Goal: Answer question/provide support: Share knowledge or assist other users

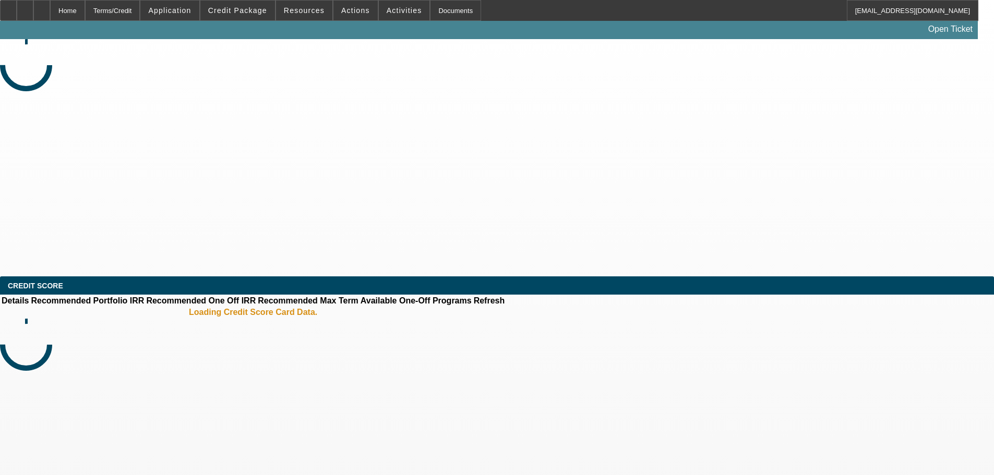
select select "0"
select select "2"
select select "0.1"
select select "4"
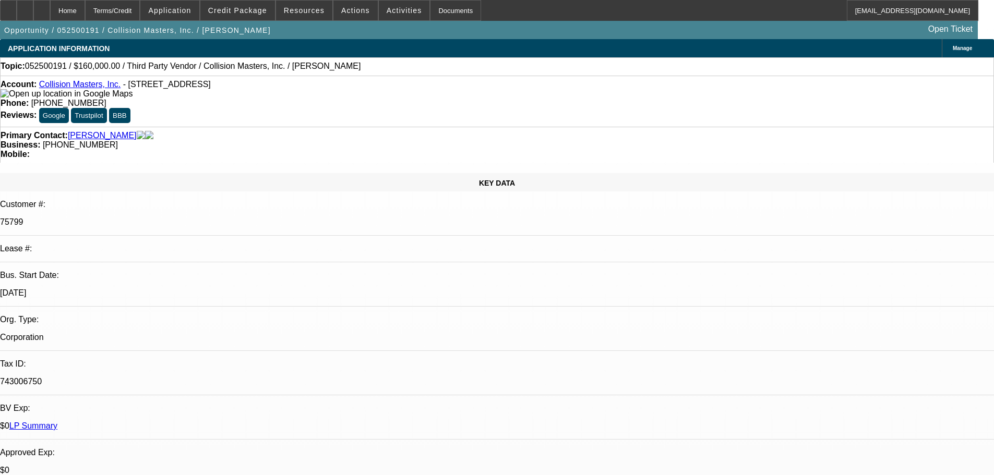
drag, startPoint x: 783, startPoint y: 149, endPoint x: 824, endPoint y: 149, distance: 41.7
drag, startPoint x: 824, startPoint y: 149, endPoint x: 783, endPoint y: 149, distance: 41.7
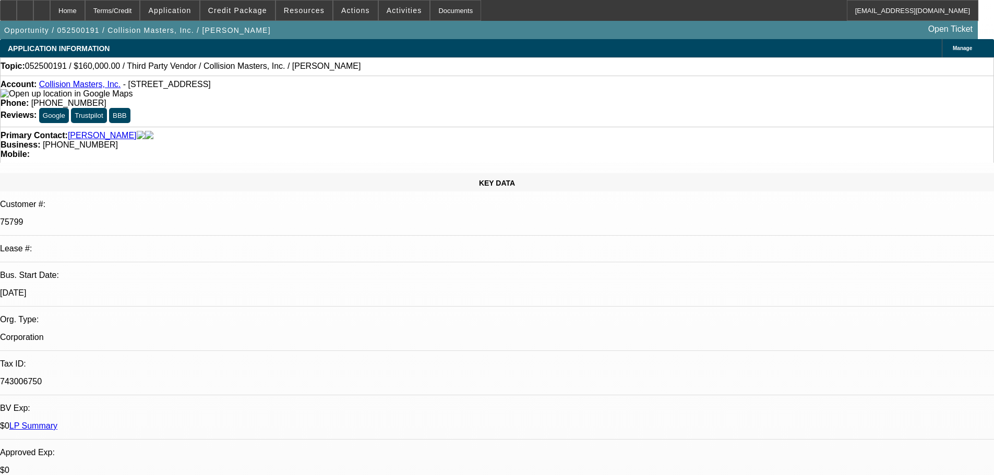
drag, startPoint x: 783, startPoint y: 149, endPoint x: 826, endPoint y: 148, distance: 42.8
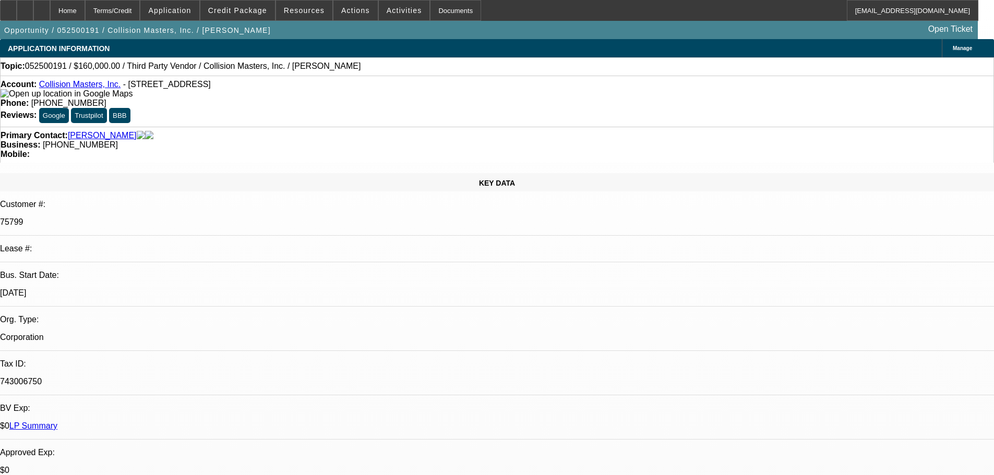
drag, startPoint x: 755, startPoint y: 147, endPoint x: 714, endPoint y: 149, distance: 41.2
copy b "(956) 279-6565"
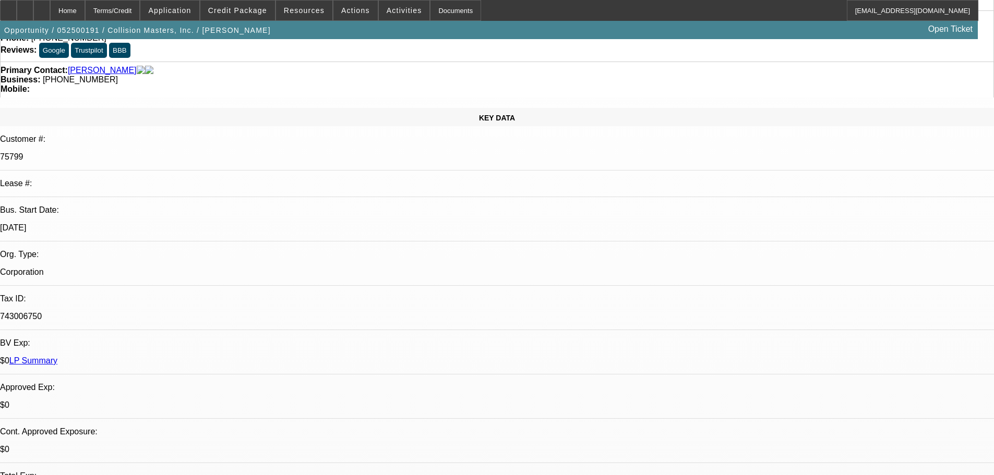
scroll to position [104, 0]
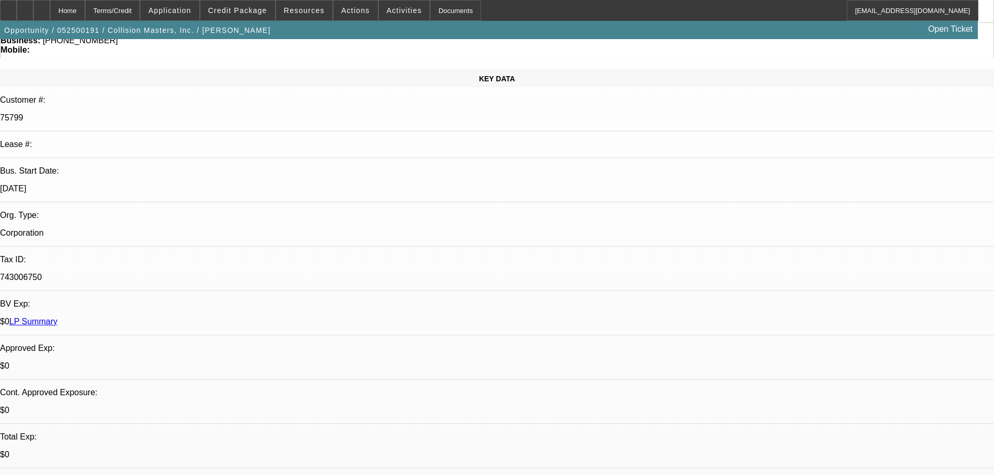
drag, startPoint x: 643, startPoint y: 271, endPoint x: 620, endPoint y: 270, distance: 23.0
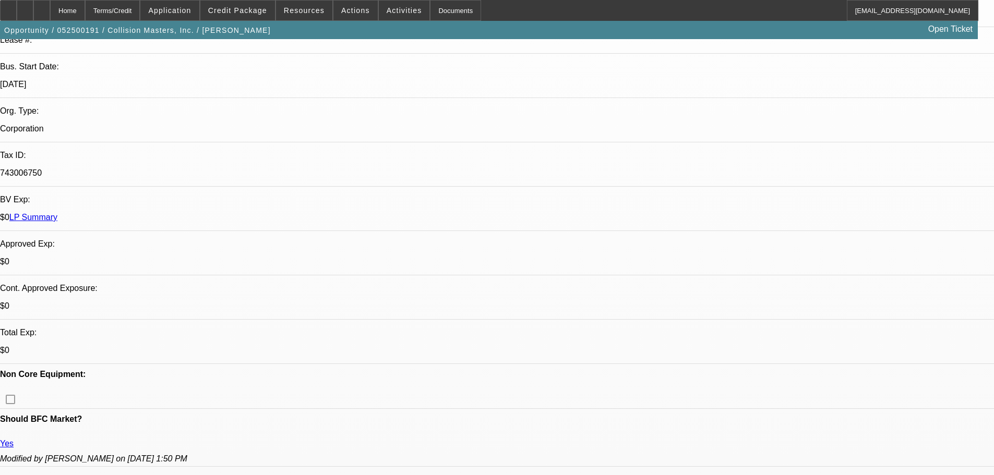
drag, startPoint x: 463, startPoint y: 231, endPoint x: 428, endPoint y: 232, distance: 35.5
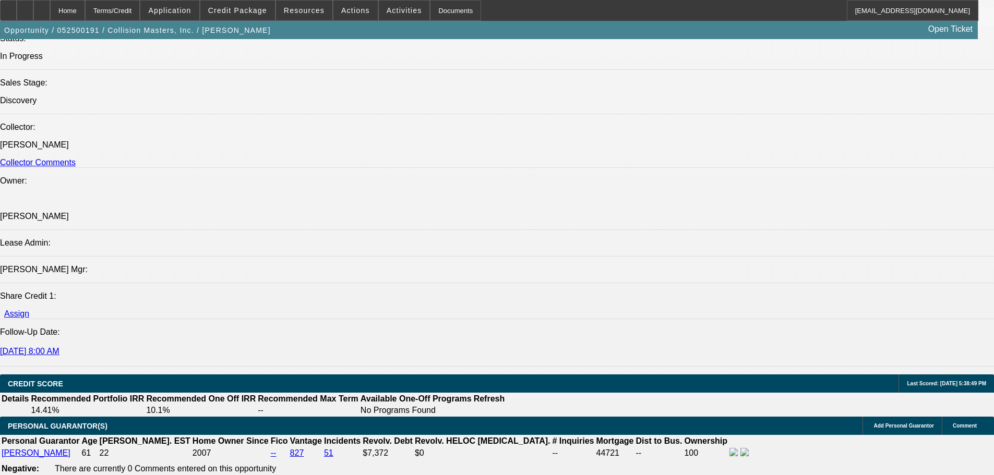
scroll to position [1252, 0]
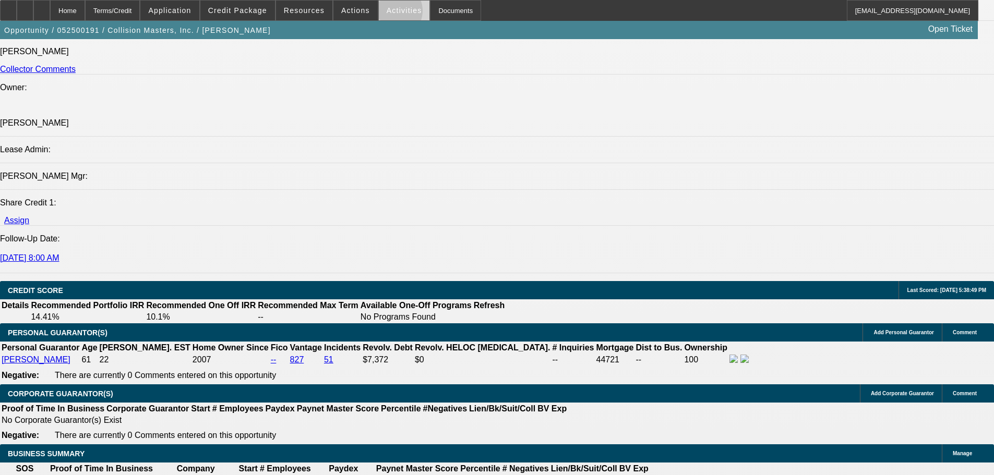
click at [387, 13] on span "Activities" at bounding box center [404, 10] width 35 height 8
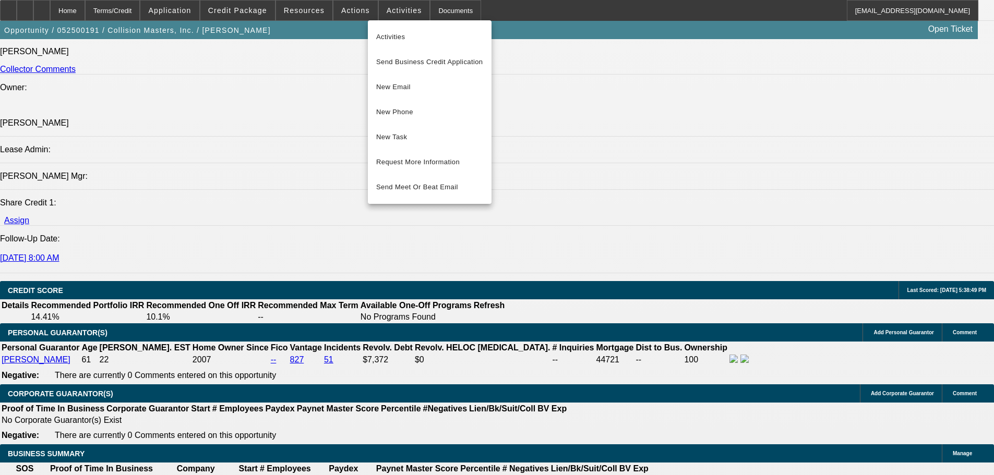
click at [357, 90] on div at bounding box center [497, 237] width 994 height 475
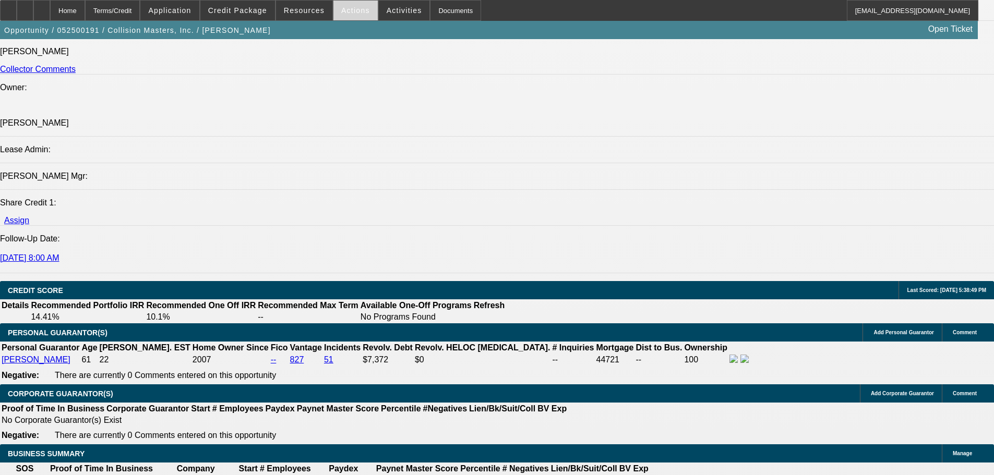
click at [350, 6] on span "Actions" at bounding box center [355, 10] width 29 height 8
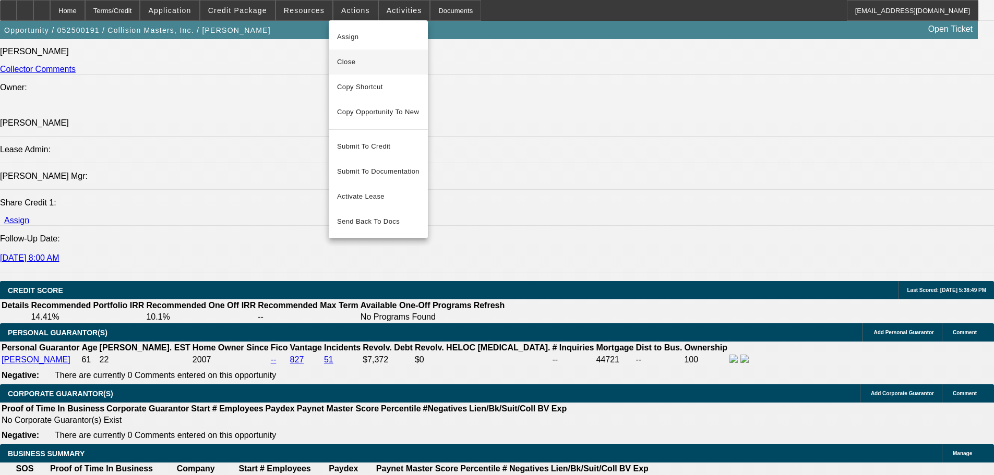
click at [363, 58] on span "Close" at bounding box center [378, 62] width 82 height 13
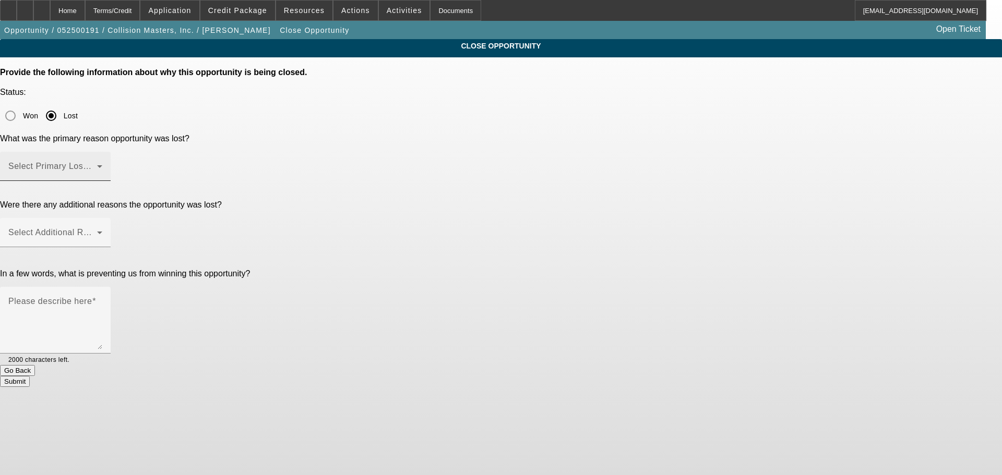
click at [118, 162] on mat-label "Select Primary Lost Reason" at bounding box center [63, 166] width 110 height 9
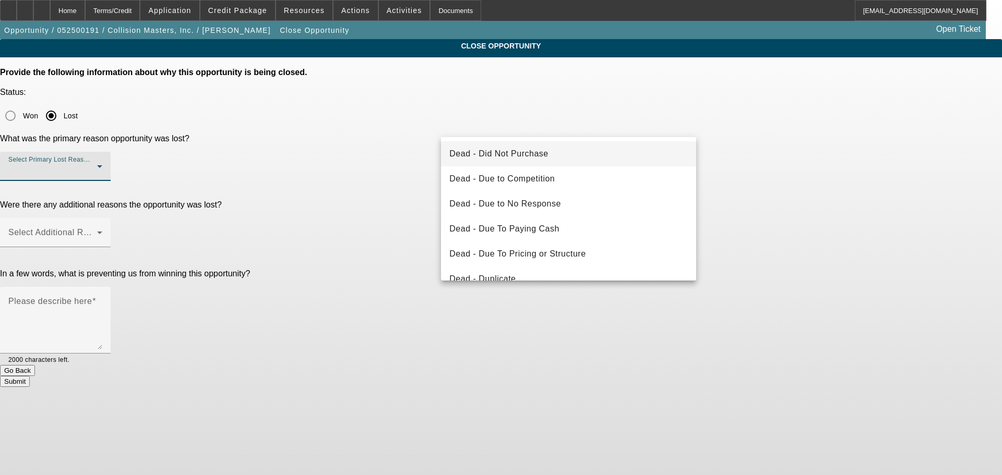
click at [545, 153] on span "Dead - Did Not Purchase" at bounding box center [498, 154] width 99 height 13
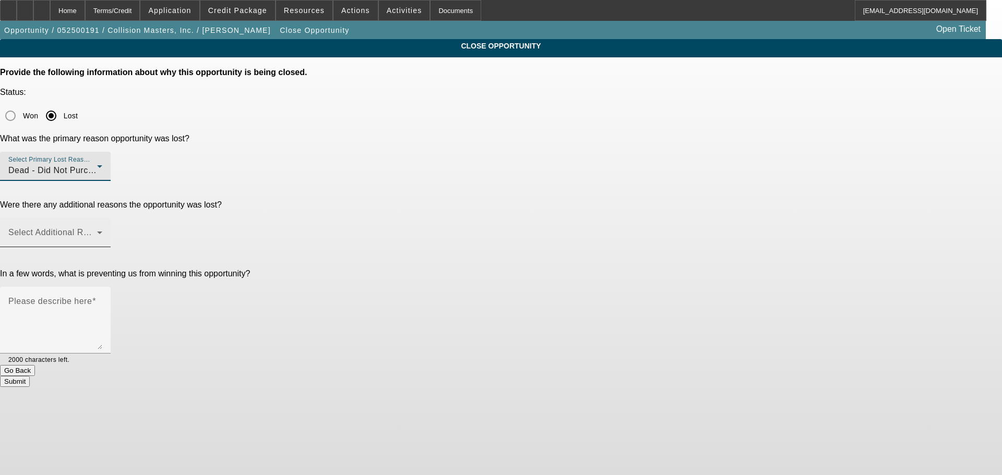
click at [97, 231] on span at bounding box center [52, 237] width 89 height 13
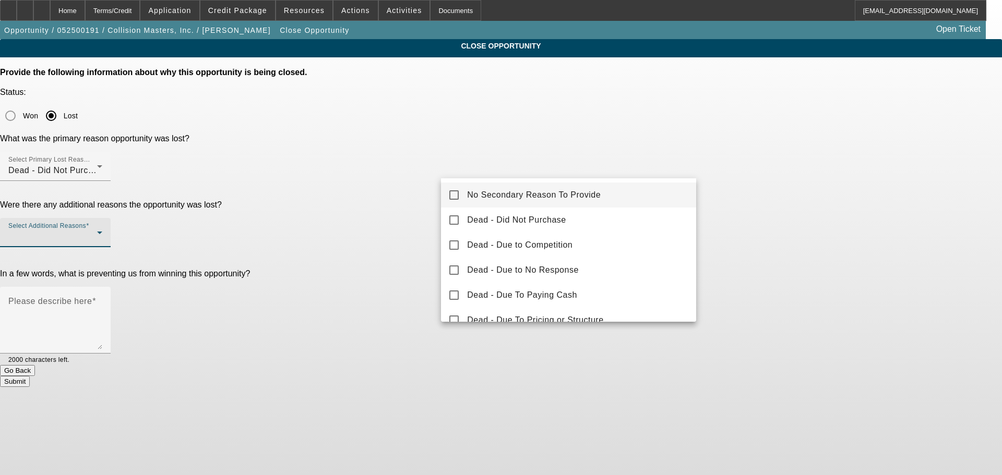
click at [534, 193] on span "No Secondary Reason To Provide" at bounding box center [534, 195] width 134 height 13
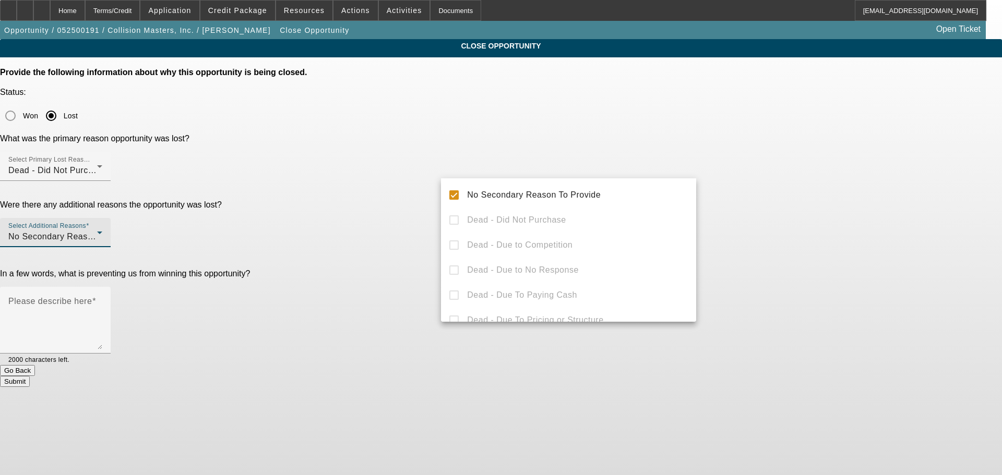
click at [727, 217] on div at bounding box center [501, 237] width 1002 height 475
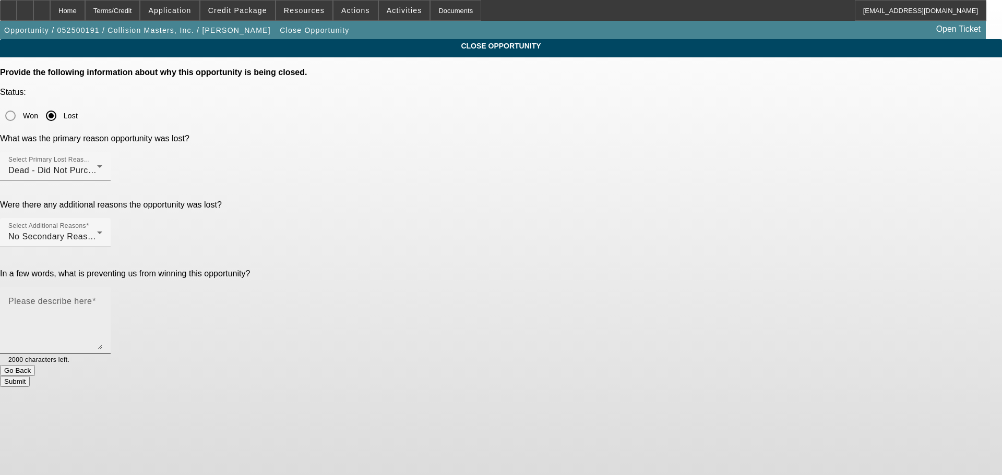
click at [102, 299] on textarea "Please describe here" at bounding box center [55, 324] width 94 height 50
type textarea "Said things have just been extremely slow and that the economy has gone to shit…"
click at [30, 376] on button "Submit" at bounding box center [15, 381] width 30 height 11
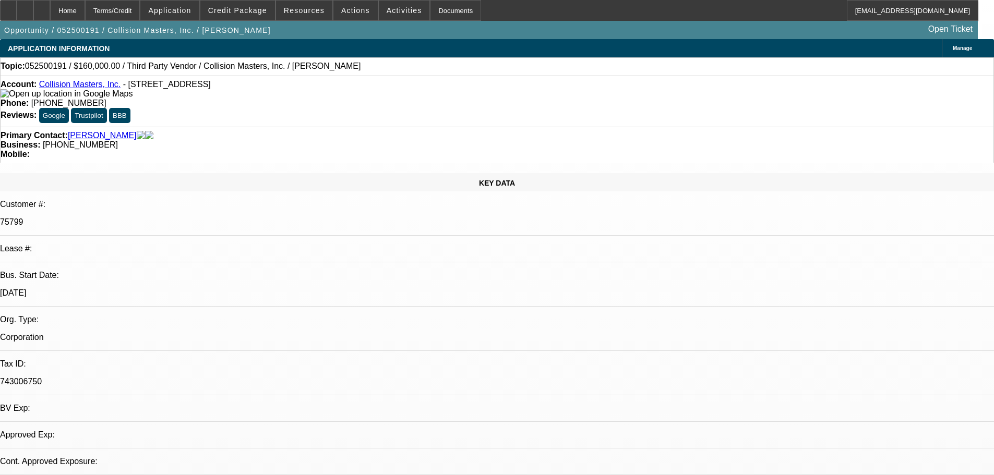
select select "0"
select select "2"
select select "0.1"
select select "4"
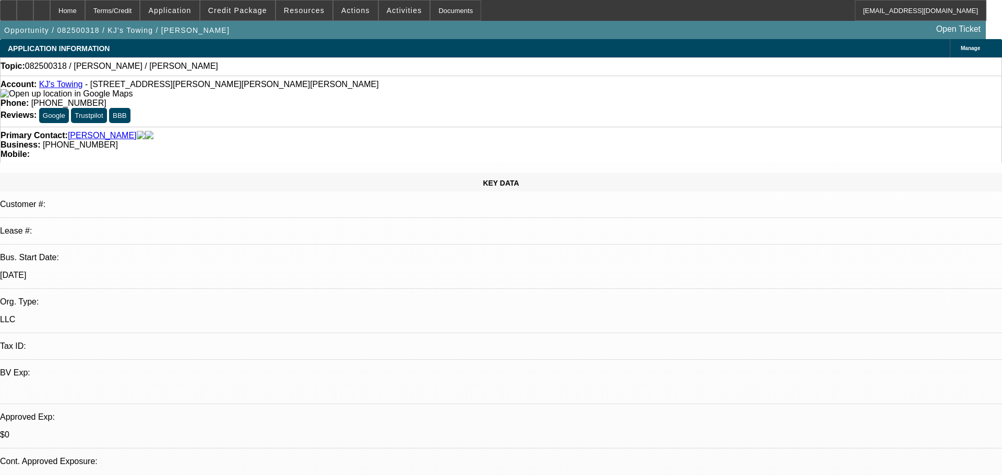
select select "0"
select select "2"
select select "0.1"
select select "4"
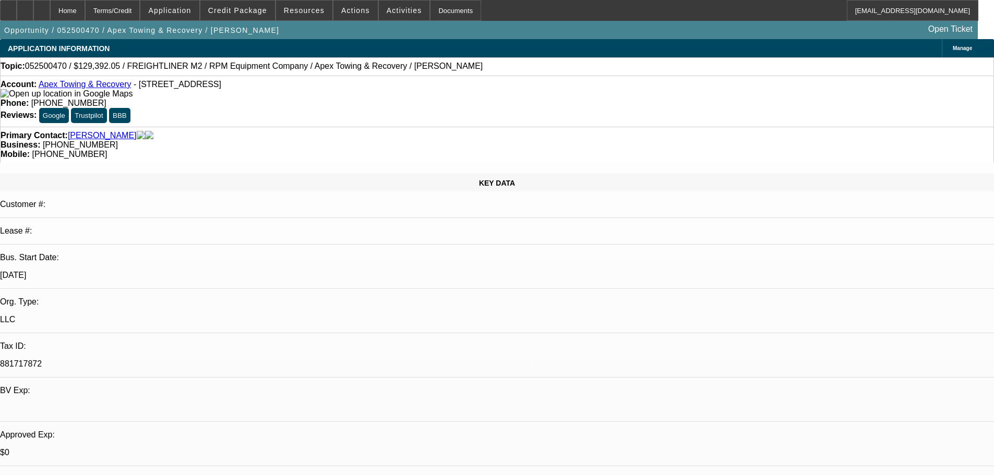
select select "0"
select select "6"
select select "0"
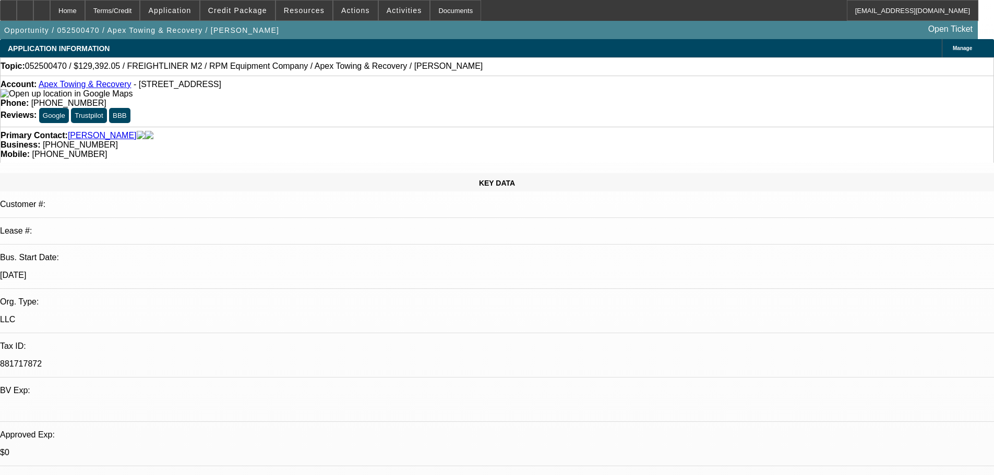
select select "0"
select select "6"
select select "0"
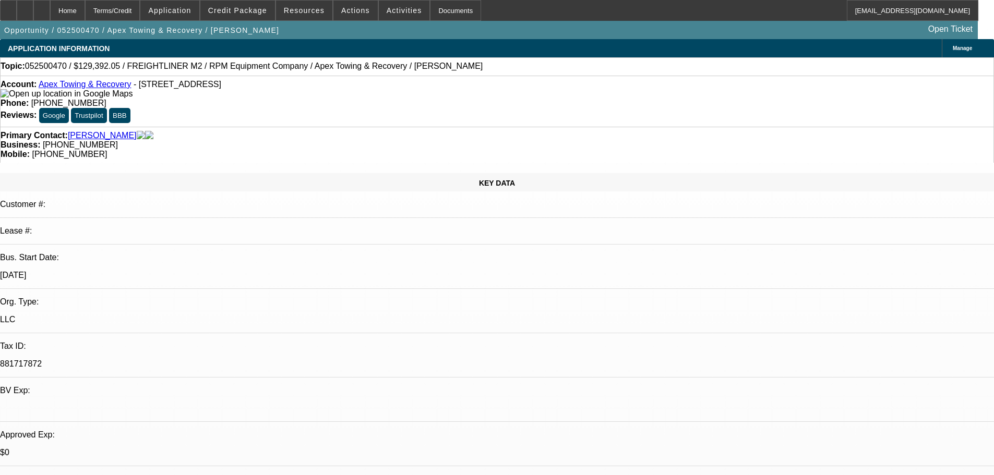
select select "0"
select select "6"
select select "0"
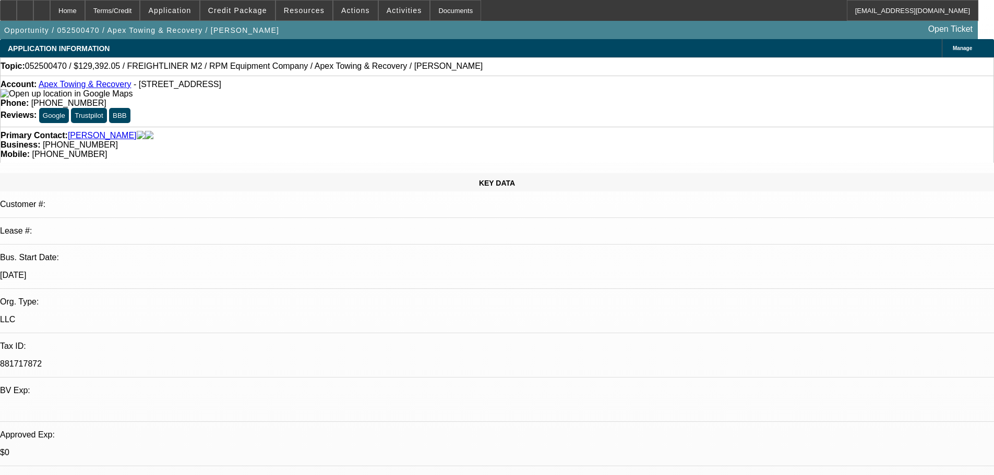
select select "6"
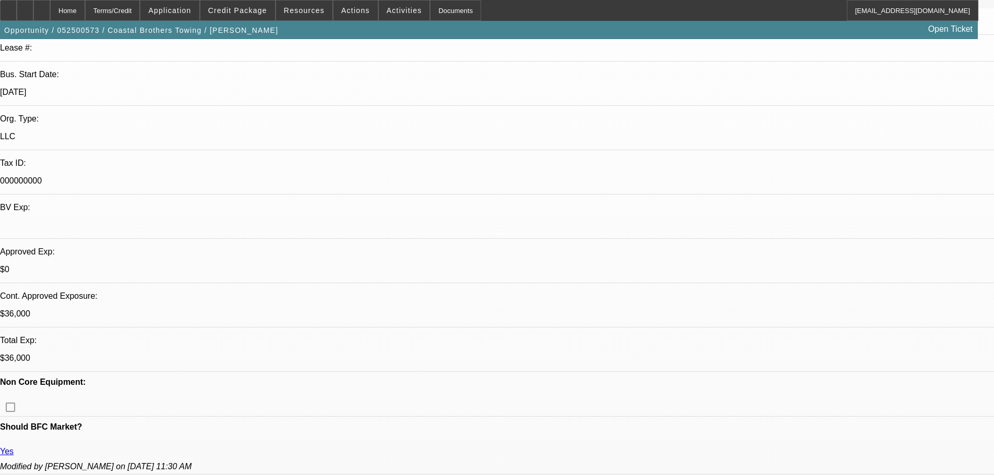
select select "0"
select select "2"
select select "0"
select select "0.1"
select select "2"
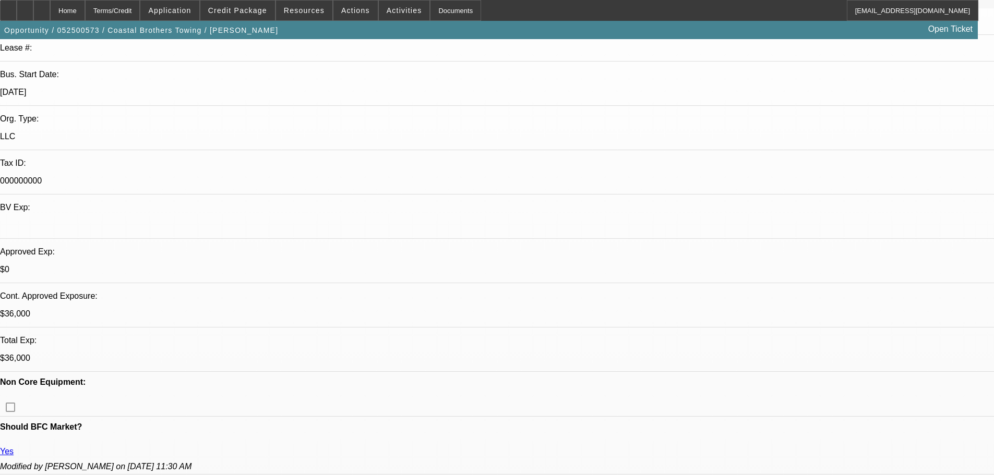
select select "0"
select select "0.1"
select select "2"
select select "0"
select select "0.1"
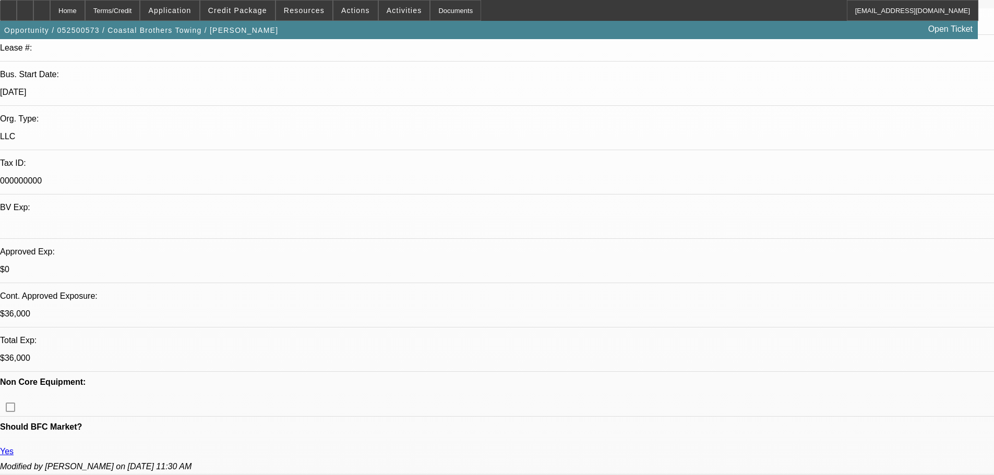
select select "2"
select select "0"
select select "2"
select select "6"
select select "2"
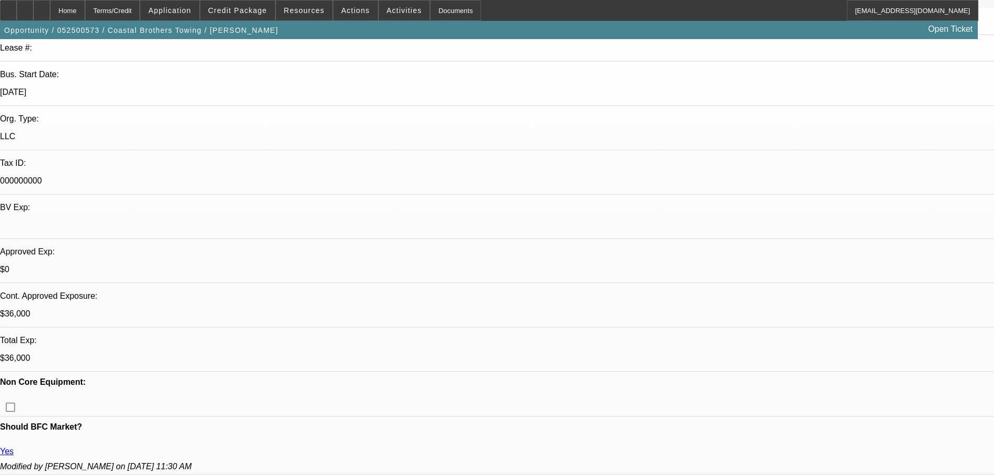
select select "6"
select select "2"
select select "6"
select select "2"
select select "6"
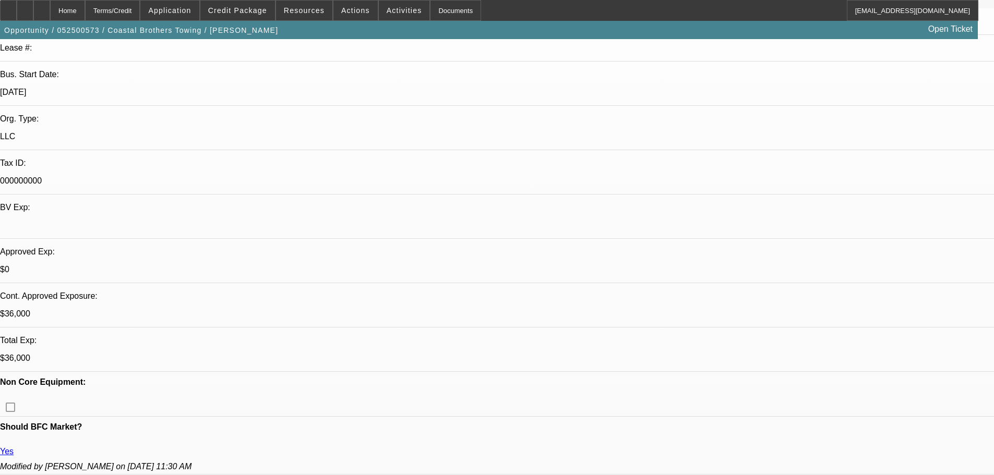
scroll to position [209, 0]
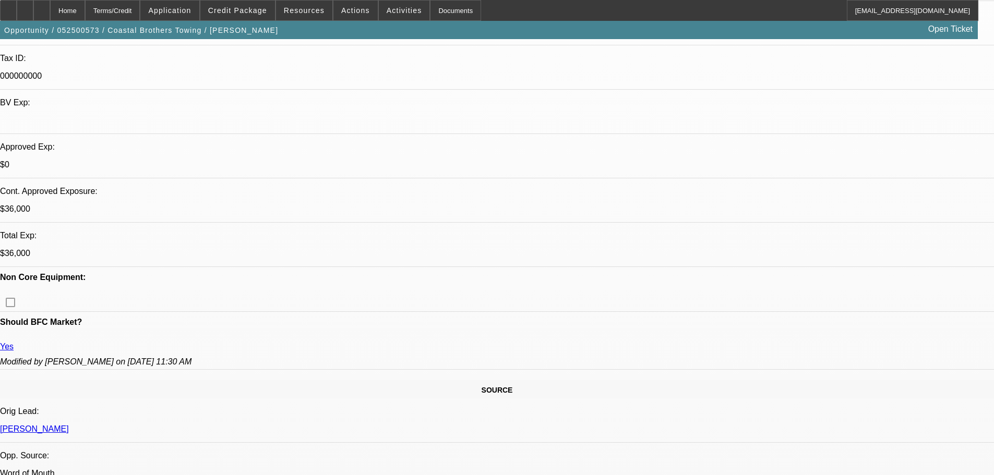
scroll to position [313, 0]
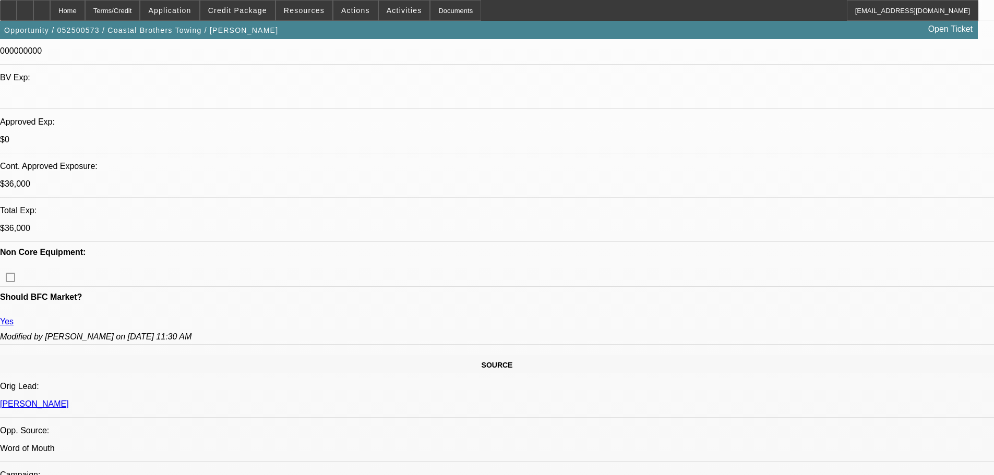
drag, startPoint x: 412, startPoint y: 273, endPoint x: 398, endPoint y: 275, distance: 14.2
drag, startPoint x: 398, startPoint y: 273, endPoint x: 416, endPoint y: 269, distance: 18.6
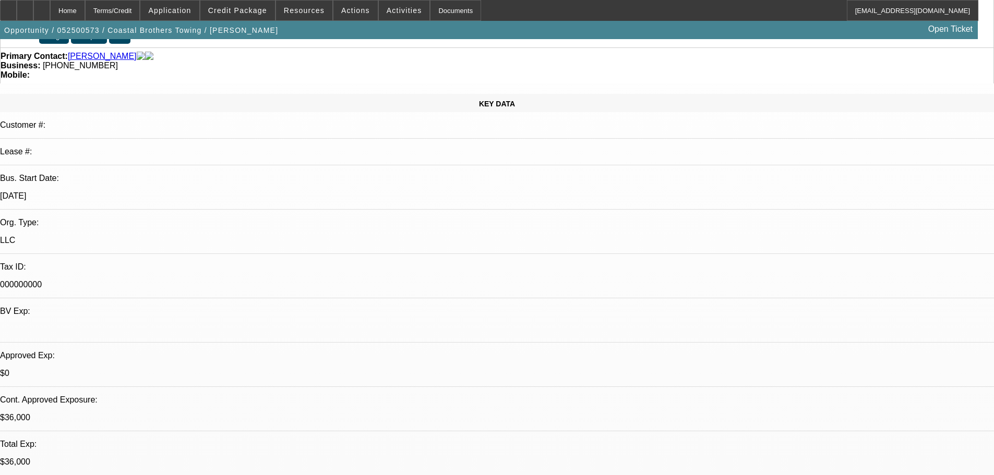
scroll to position [104, 0]
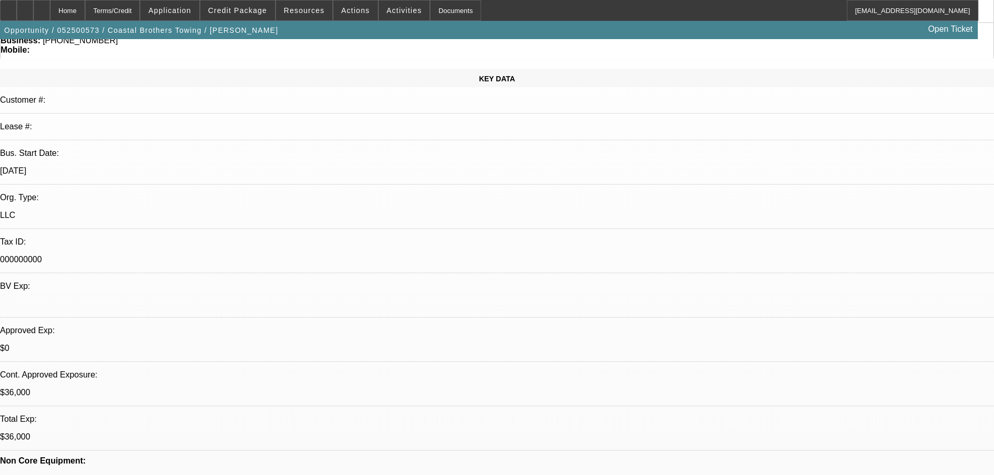
drag, startPoint x: 576, startPoint y: 410, endPoint x: 304, endPoint y: 417, distance: 271.9
drag, startPoint x: 312, startPoint y: 413, endPoint x: 578, endPoint y: 417, distance: 265.6
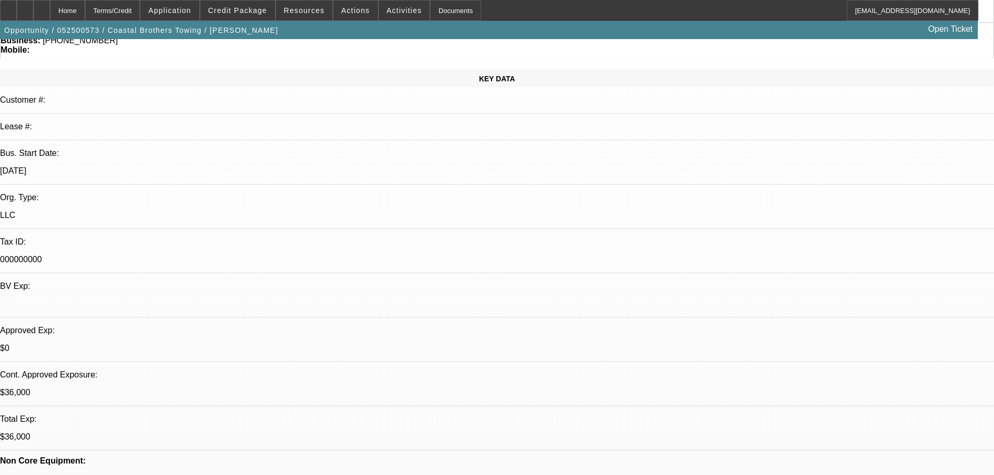
drag, startPoint x: 317, startPoint y: 412, endPoint x: 411, endPoint y: 415, distance: 94.5
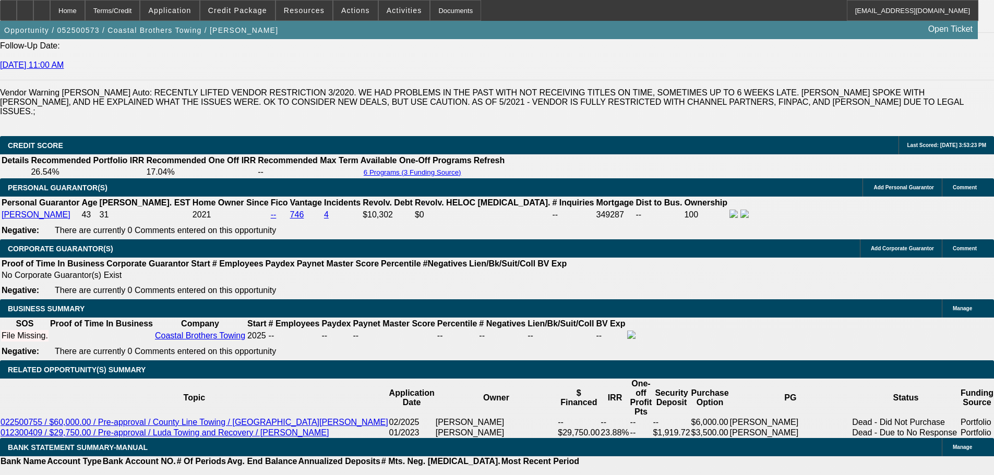
scroll to position [1461, 0]
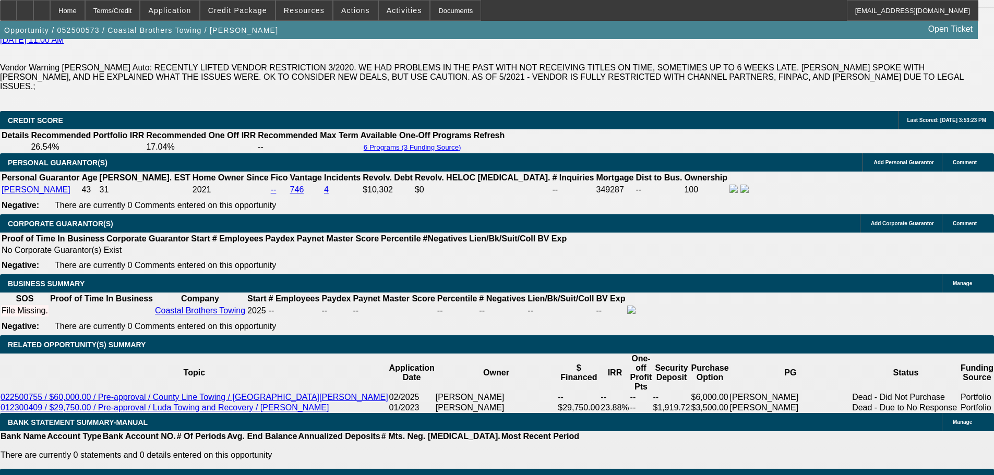
select select "0"
select select "2"
select select "0"
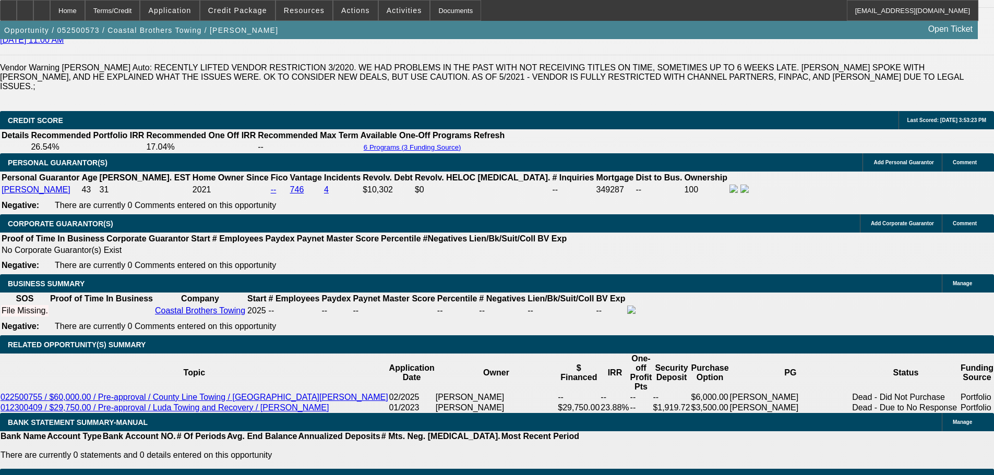
select select "6"
select select "0"
select select "2"
select select "0"
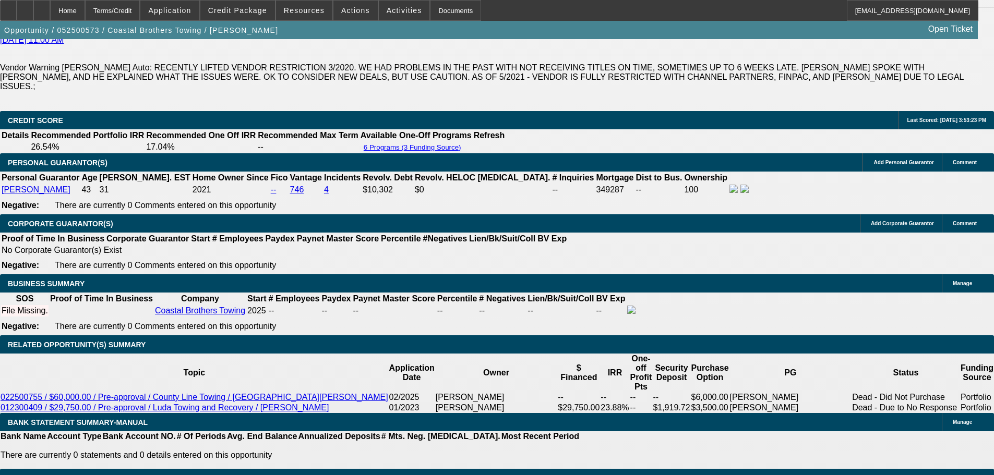
select select "6"
select select "0"
select select "2"
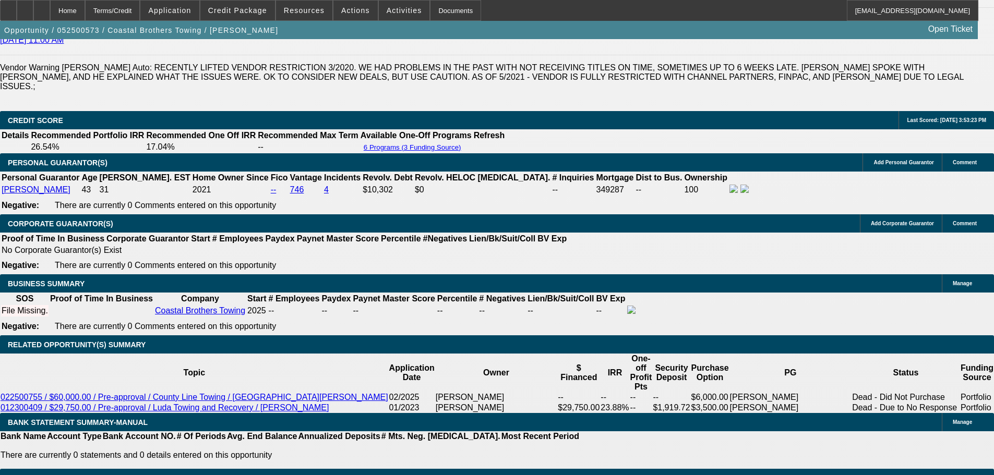
select select "0"
select select "6"
select select "0.1"
select select "2"
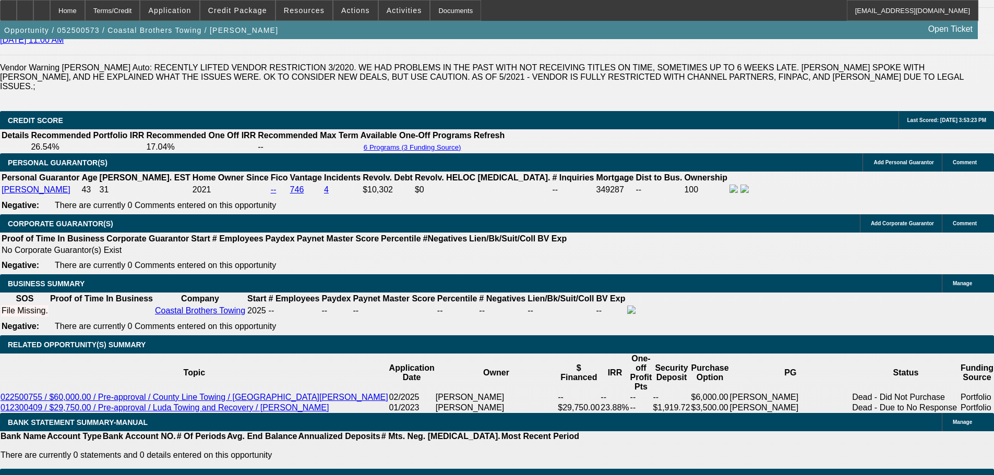
select select "0"
select select "6"
select select "0.1"
select select "2"
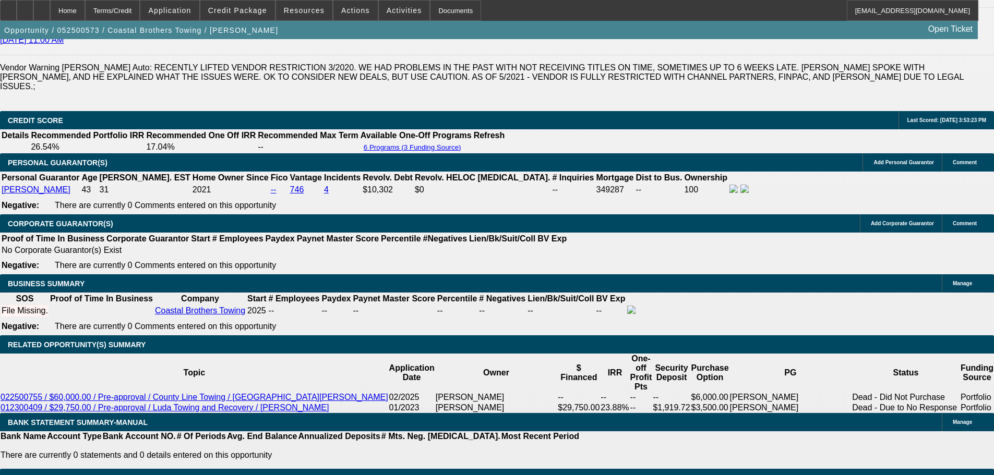
select select "0"
select select "6"
select select "0.1"
select select "2"
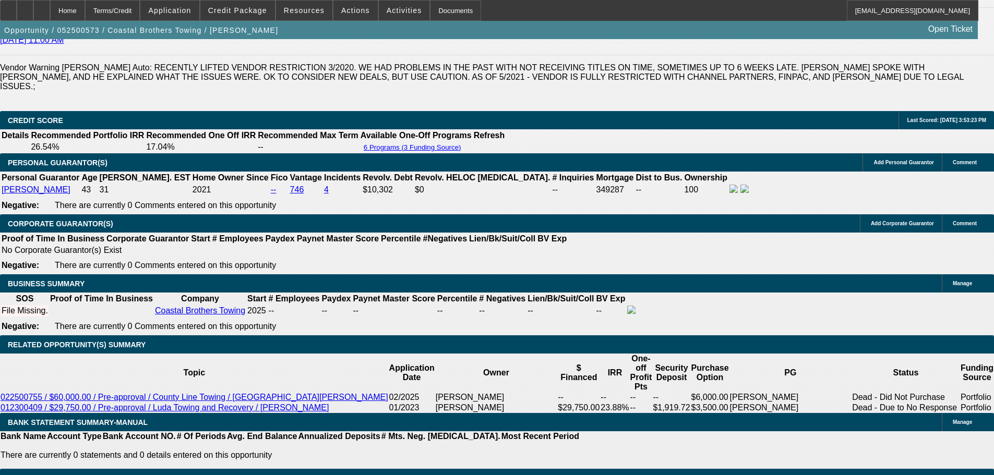
select select "0"
select select "6"
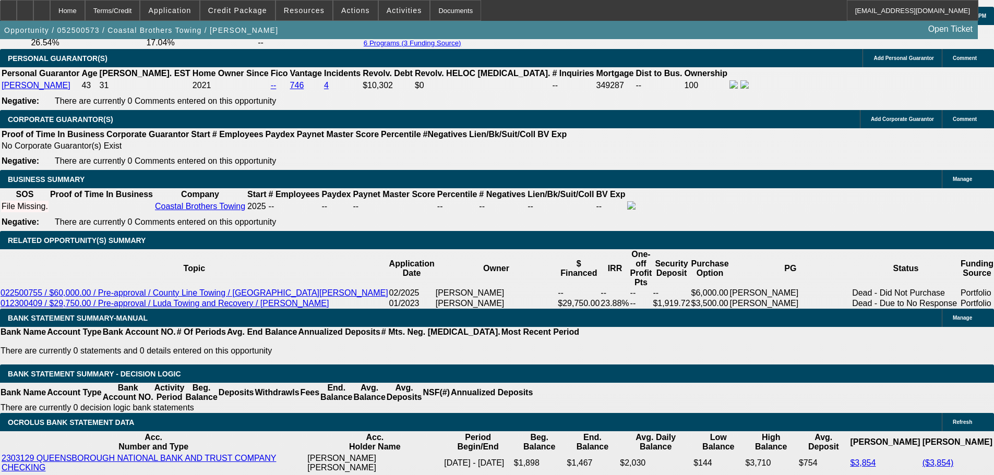
scroll to position [1670, 0]
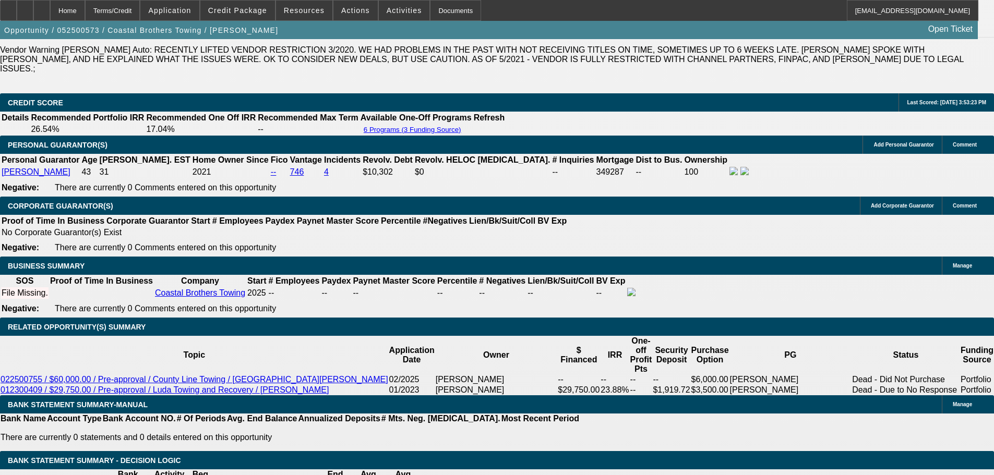
scroll to position [1357, 0]
